Goal: Information Seeking & Learning: Learn about a topic

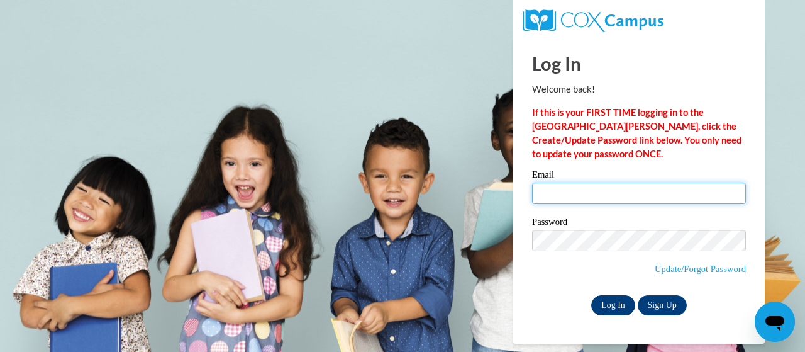
type input "[PERSON_NAME][EMAIL_ADDRESS][PERSON_NAME][DOMAIN_NAME]"
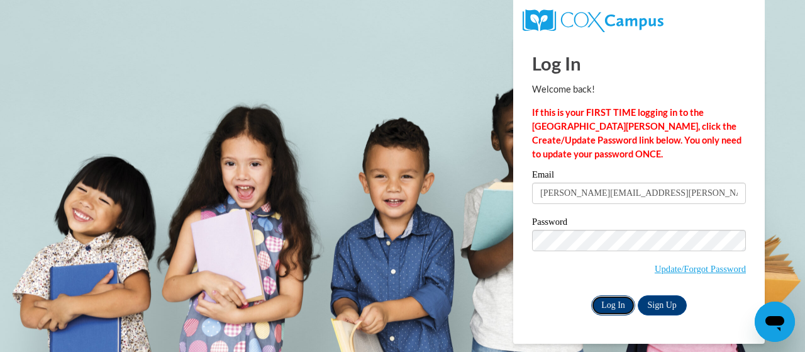
click at [619, 306] on input "Log In" at bounding box center [613, 305] width 44 height 20
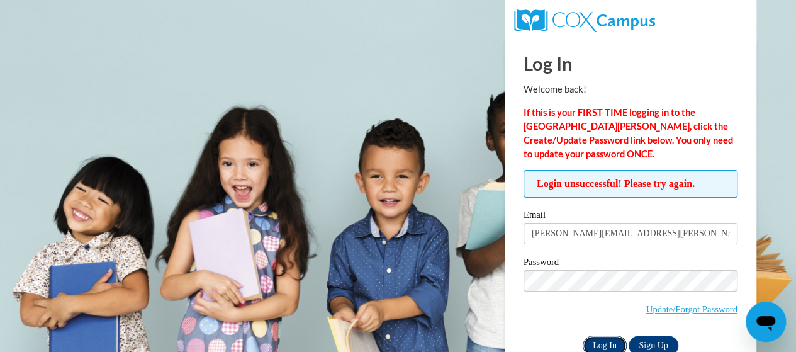
click at [599, 338] on input "Log In" at bounding box center [604, 345] width 44 height 20
click at [458, 255] on body "Log In Welcome back! If this is your FIRST TIME logging in to the NEW Cox Campu…" at bounding box center [398, 176] width 796 height 352
click at [536, 320] on span "Update/Forgot Password" at bounding box center [630, 296] width 214 height 52
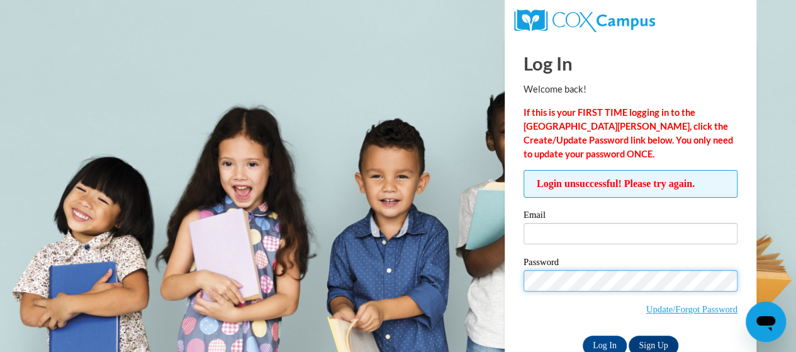
click at [386, 304] on body "Log In Welcome back! If this is your FIRST TIME logging in to the NEW Cox Campu…" at bounding box center [398, 176] width 796 height 352
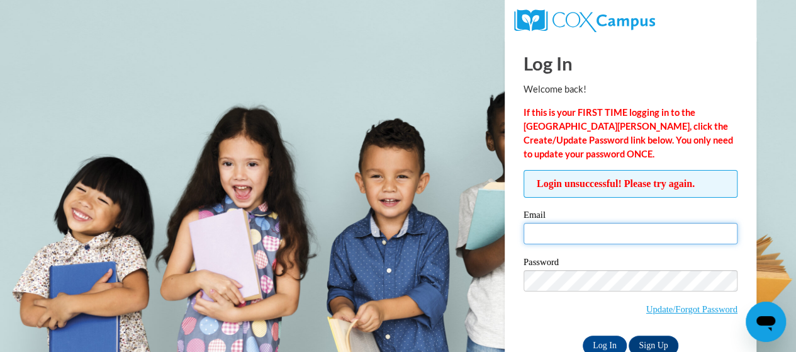
type input "e049624@muscogee.k12.ga.us"
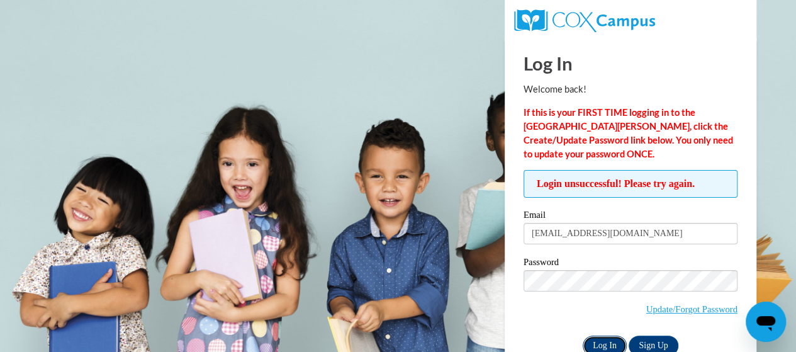
click at [607, 345] on input "Log In" at bounding box center [604, 345] width 44 height 20
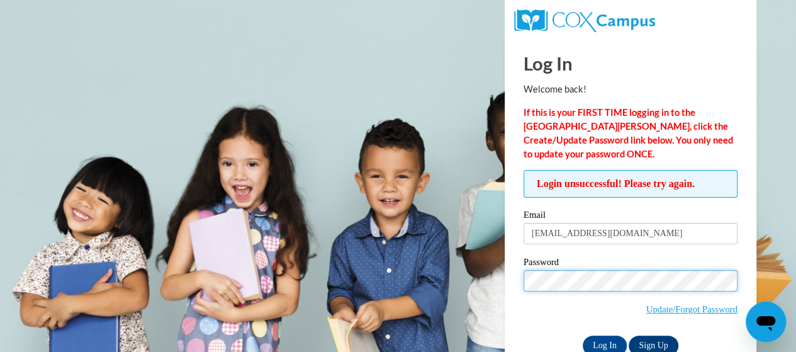
click at [582, 335] on input "Log In" at bounding box center [604, 345] width 44 height 20
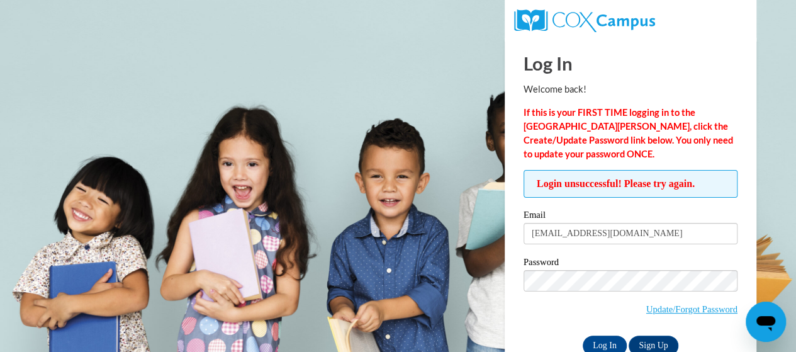
click at [582, 335] on input "Log In" at bounding box center [604, 345] width 44 height 20
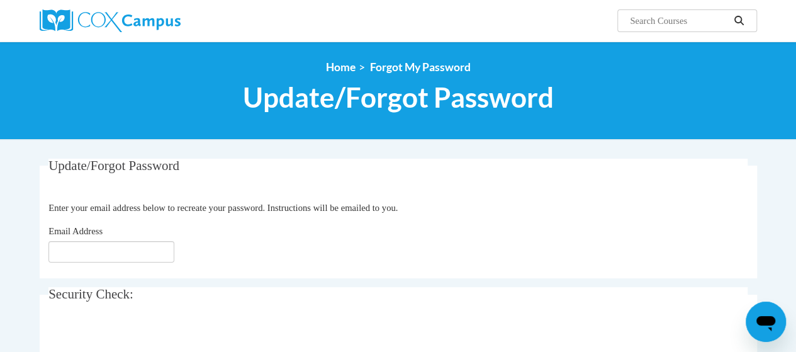
click at [117, 255] on input "Email Address" at bounding box center [111, 251] width 126 height 21
type input "[EMAIL_ADDRESS][DOMAIN_NAME]"
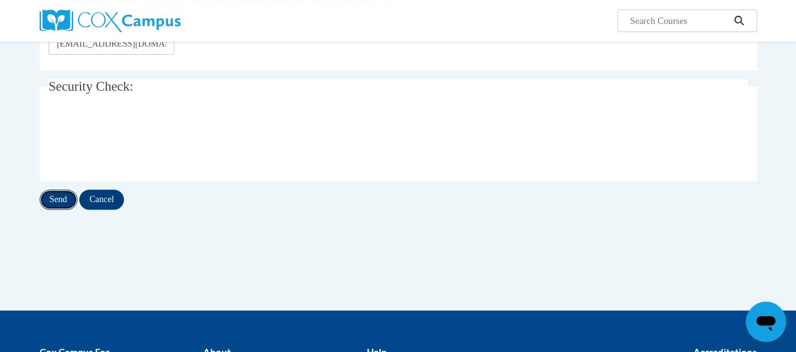
click at [60, 194] on input "Send" at bounding box center [59, 199] width 38 height 20
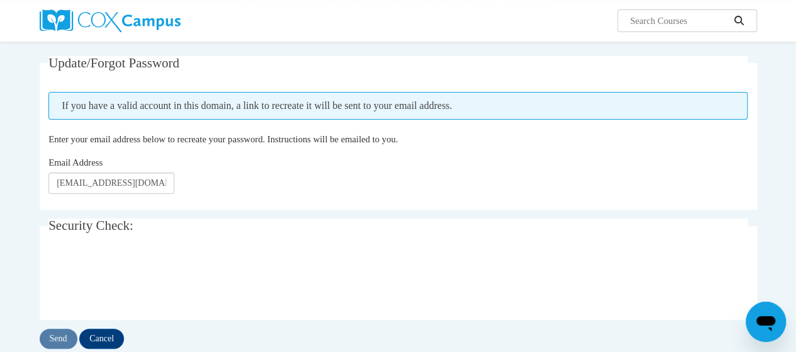
scroll to position [104, 0]
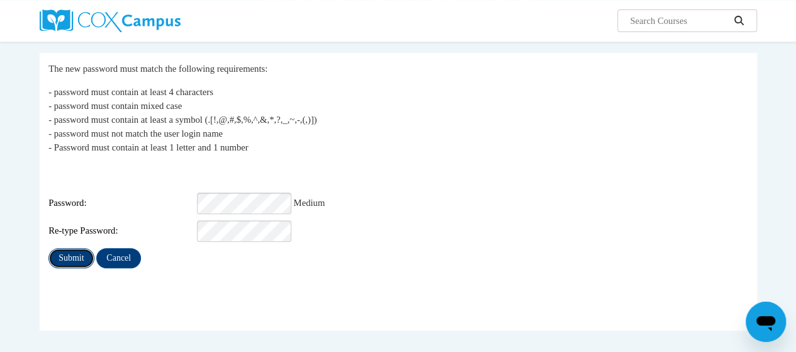
click at [74, 252] on input "Submit" at bounding box center [70, 258] width 45 height 20
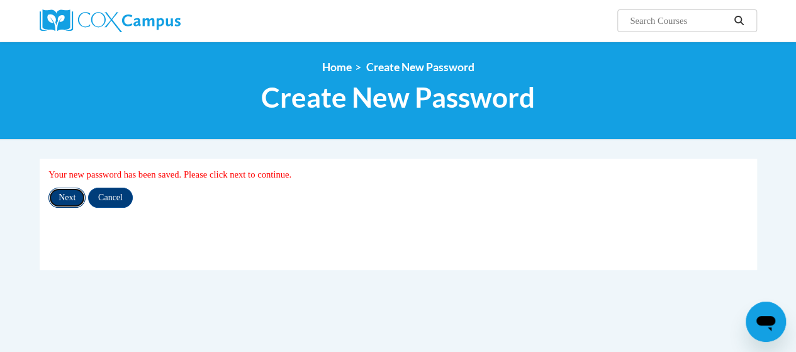
click at [62, 198] on input "Next" at bounding box center [66, 197] width 37 height 20
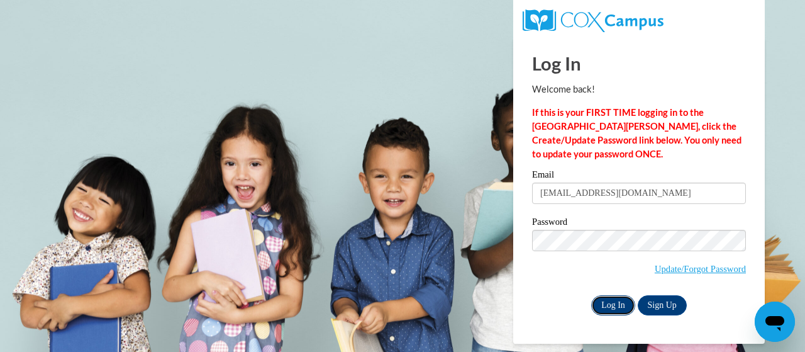
click at [622, 306] on input "Log In" at bounding box center [613, 305] width 44 height 20
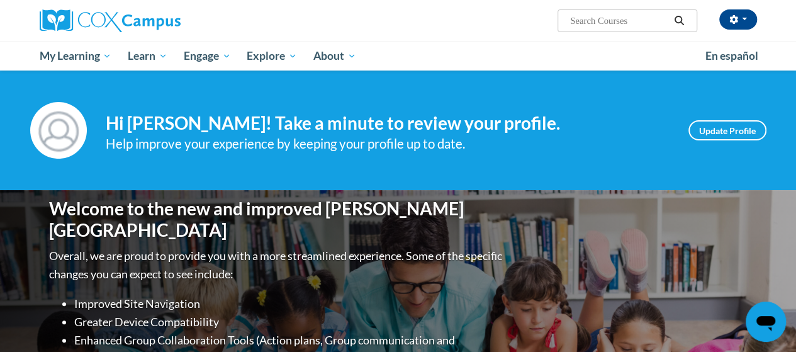
click at [590, 19] on input "Search..." at bounding box center [619, 20] width 101 height 15
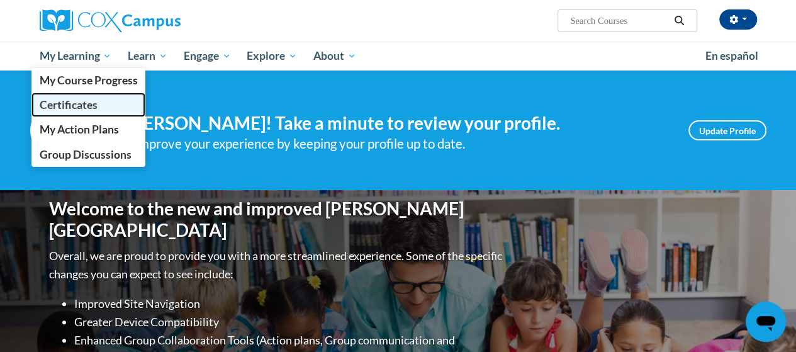
click at [89, 108] on span "Certificates" at bounding box center [68, 104] width 58 height 13
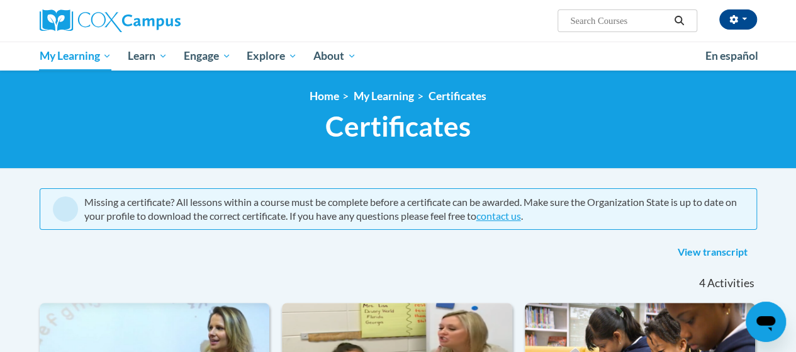
click at [629, 21] on input "Search..." at bounding box center [619, 20] width 101 height 15
type input "Vocabulary"
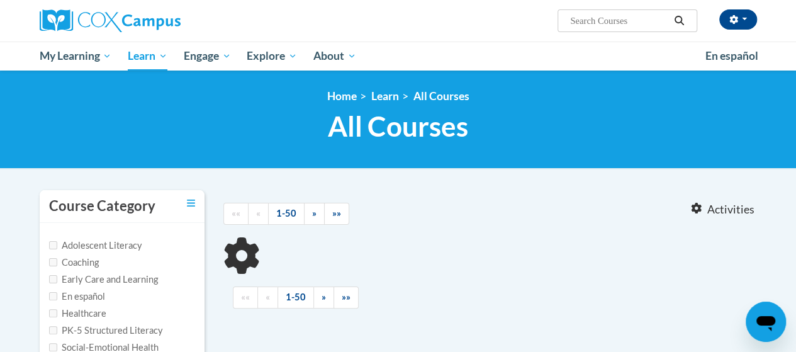
type input "Vocabulary"
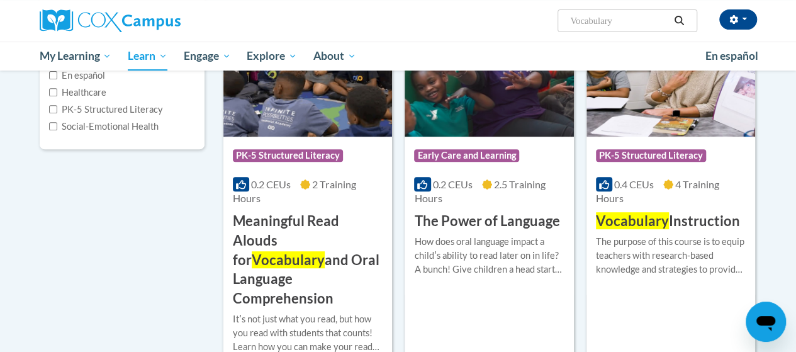
scroll to position [222, 0]
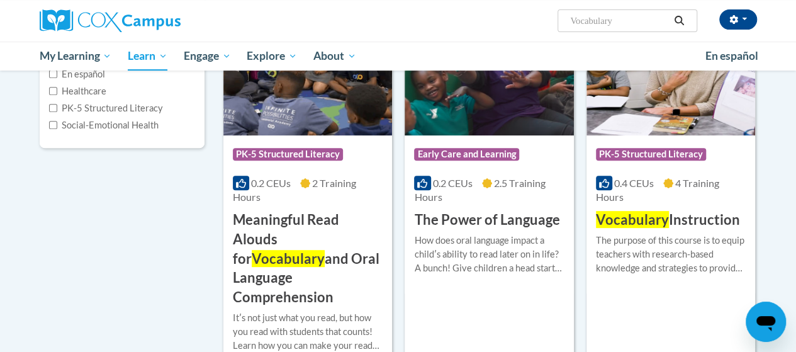
drag, startPoint x: 625, startPoint y: 23, endPoint x: 415, endPoint y: 64, distance: 213.9
click at [415, 64] on div "Makayla Smith (America/New_York UTC-04:00) My Profile Inbox My Transcripts Log …" at bounding box center [398, 35] width 796 height 70
type input "comprehension"
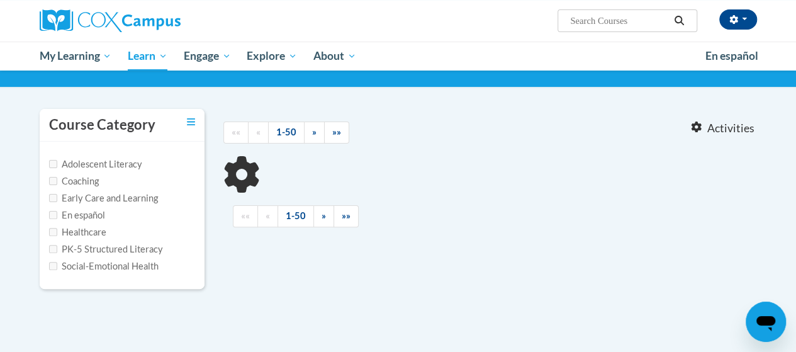
type input "comprehension"
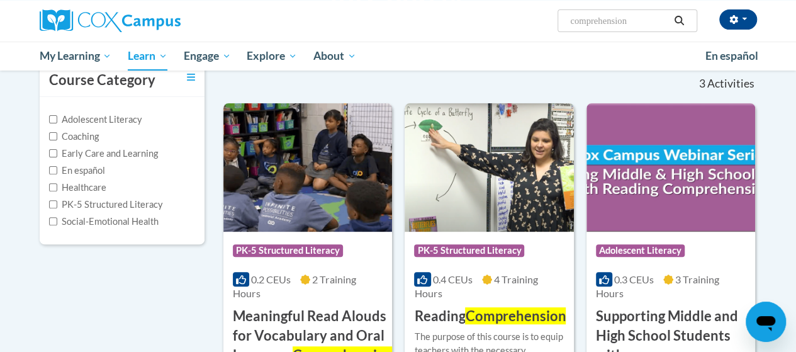
scroll to position [124, 0]
